Goal: Task Accomplishment & Management: Manage account settings

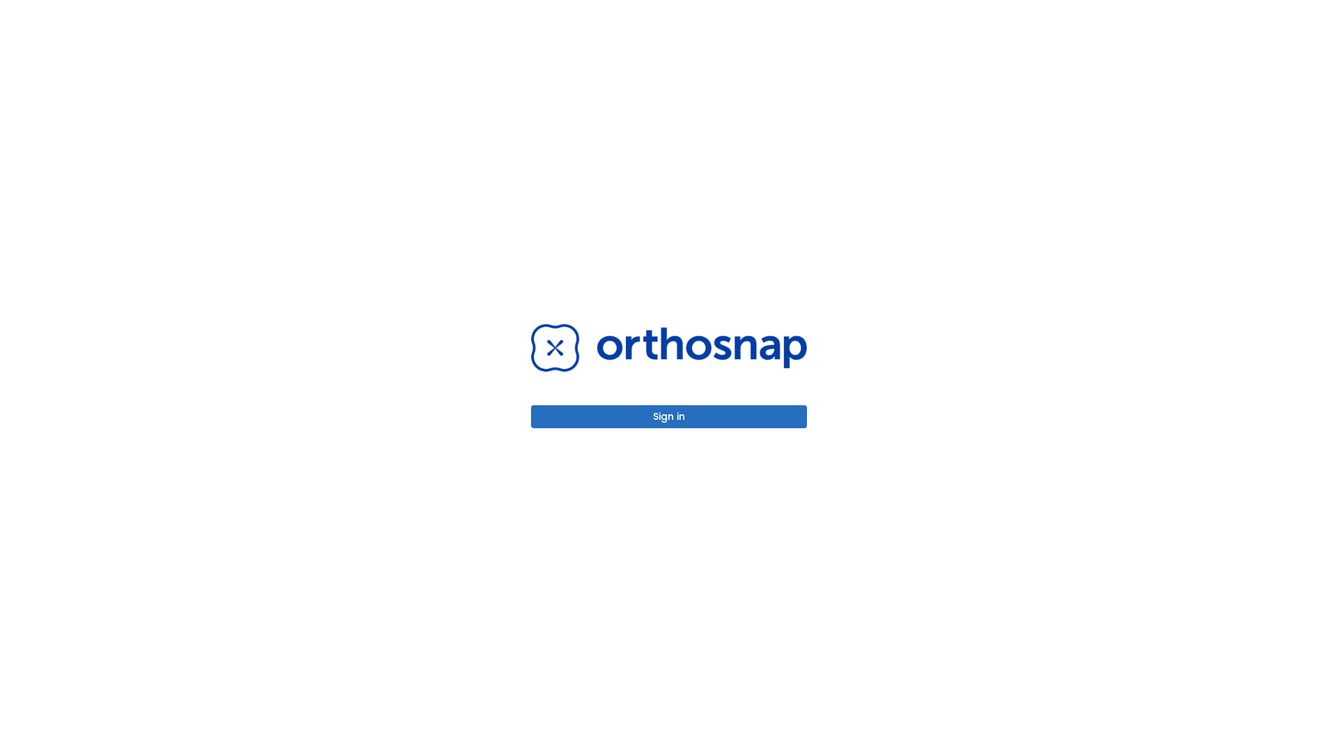
click at [669, 417] on button "Sign in" at bounding box center [669, 416] width 276 height 23
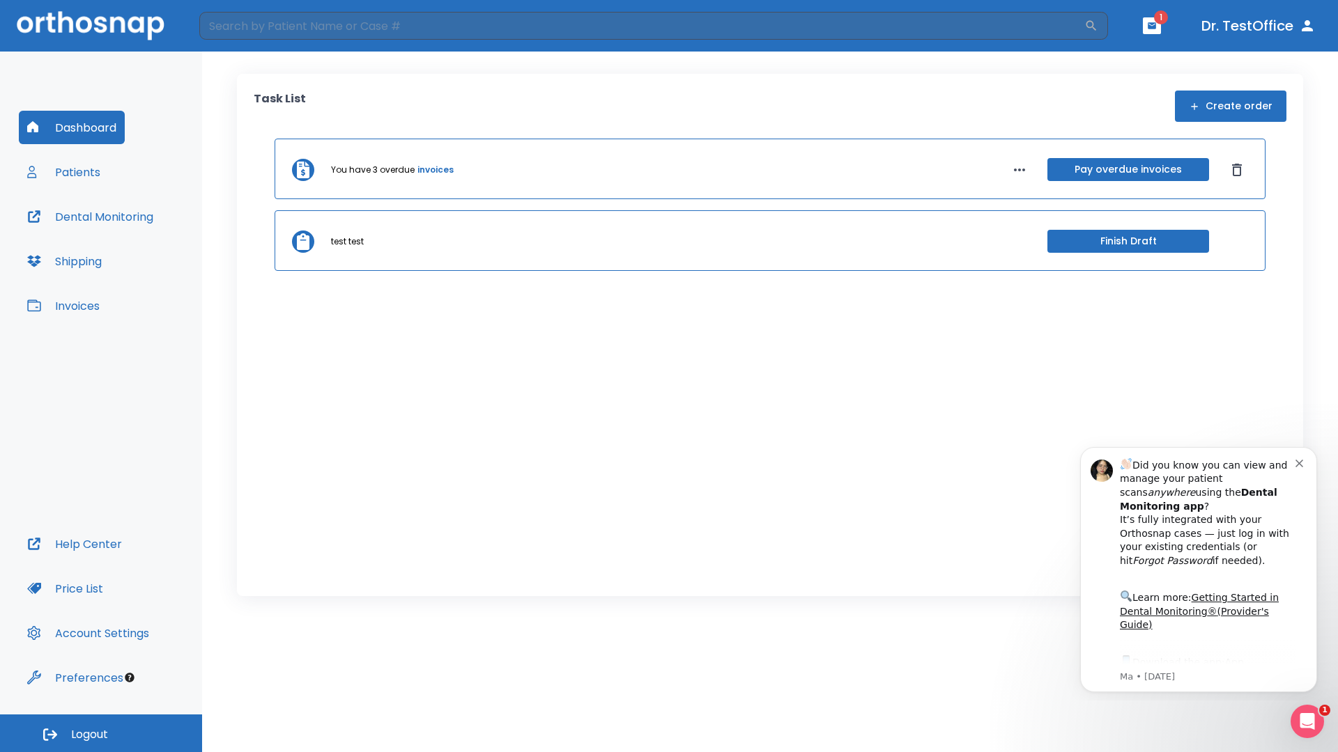
click at [101, 734] on span "Logout" at bounding box center [89, 734] width 37 height 15
